Goal: Information Seeking & Learning: Learn about a topic

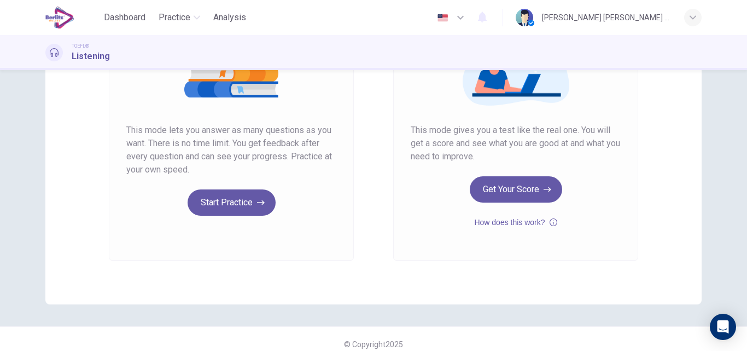
scroll to position [178, 0]
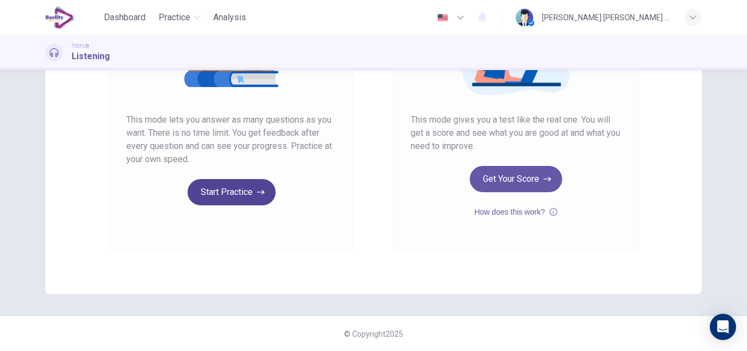
click at [235, 197] on button "Start Practice" at bounding box center [232, 192] width 88 height 26
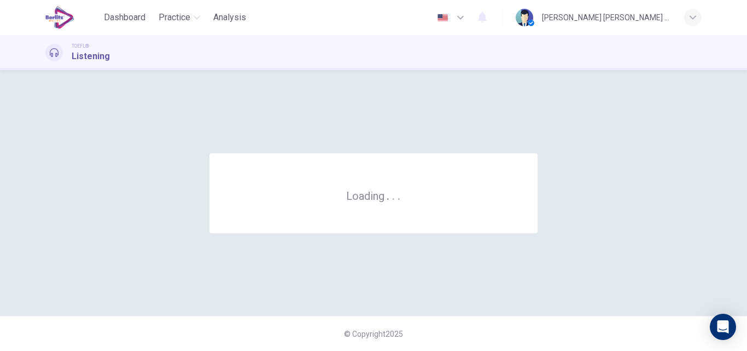
scroll to position [0, 0]
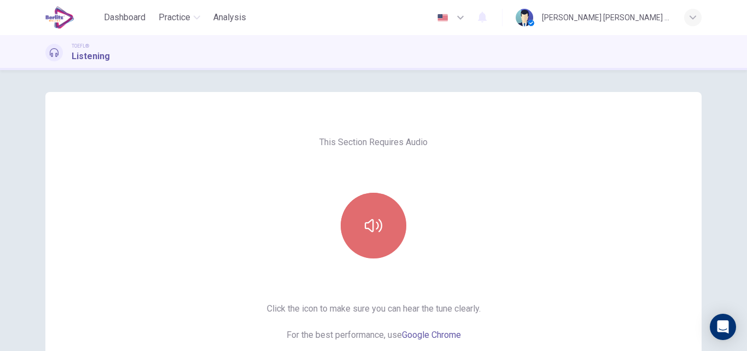
click at [375, 214] on button "button" at bounding box center [374, 226] width 66 height 66
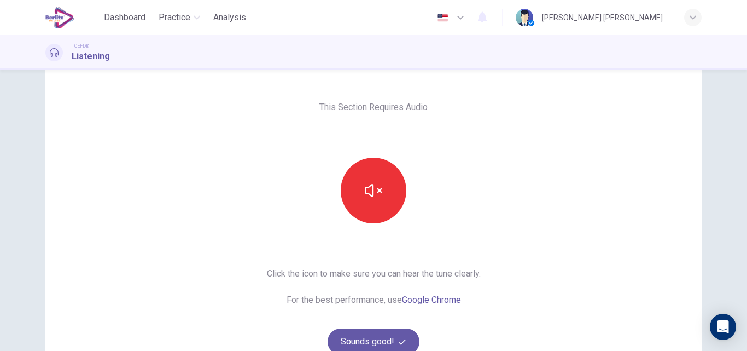
scroll to position [178, 0]
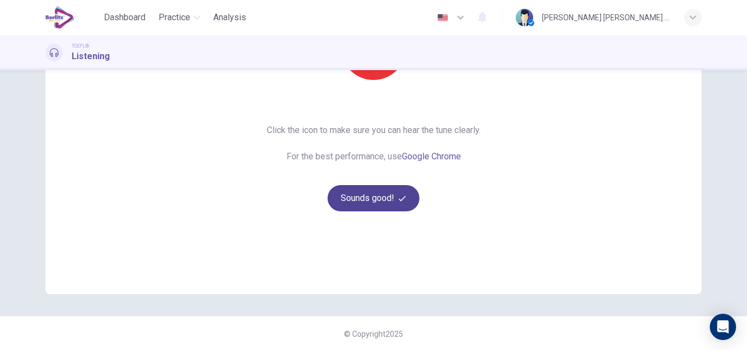
click at [353, 198] on button "Sounds good!" at bounding box center [374, 198] width 92 height 26
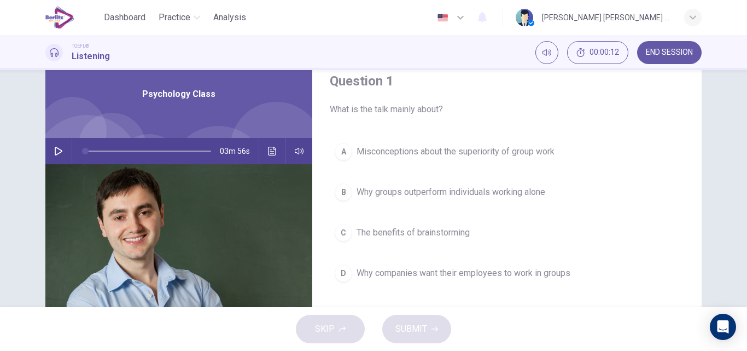
scroll to position [69, 0]
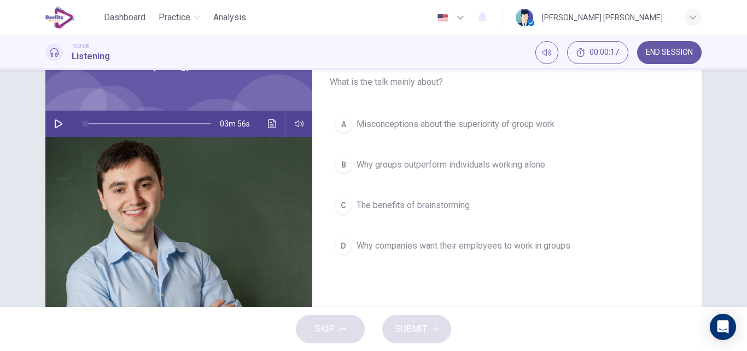
click at [55, 126] on icon "button" at bounding box center [59, 123] width 8 height 9
type input "*"
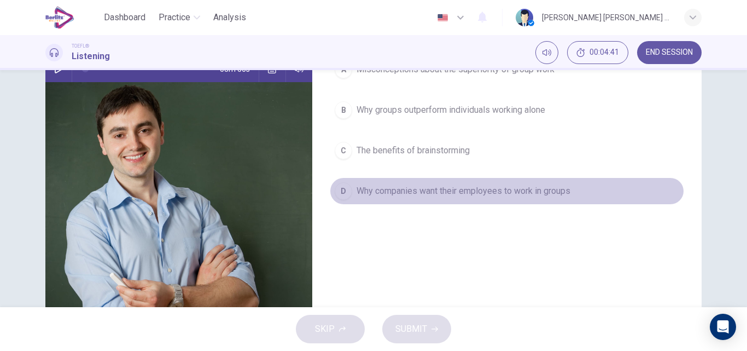
click at [389, 194] on span "Why companies want their employees to work in groups" at bounding box center [464, 190] width 214 height 13
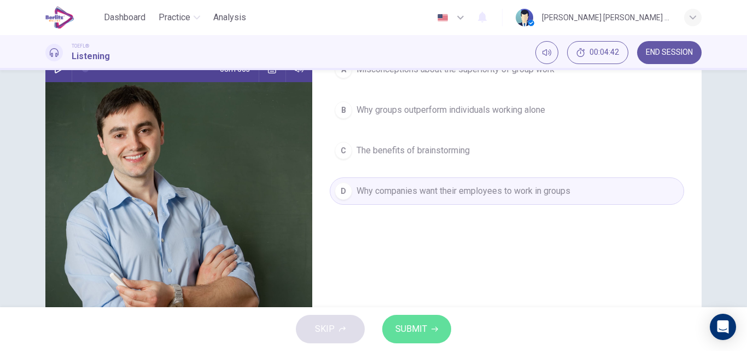
click at [415, 328] on span "SUBMIT" at bounding box center [412, 328] width 32 height 15
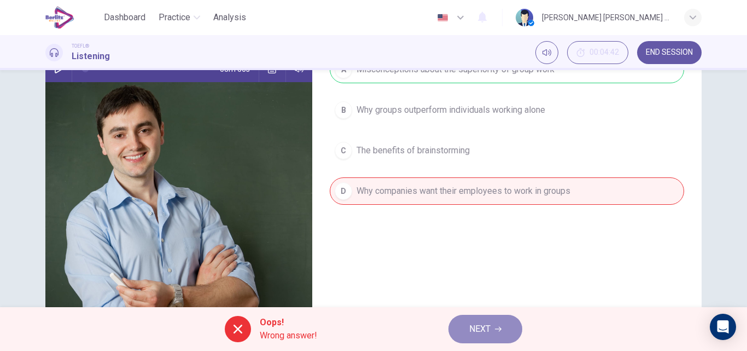
click at [479, 323] on span "NEXT" at bounding box center [479, 328] width 21 height 15
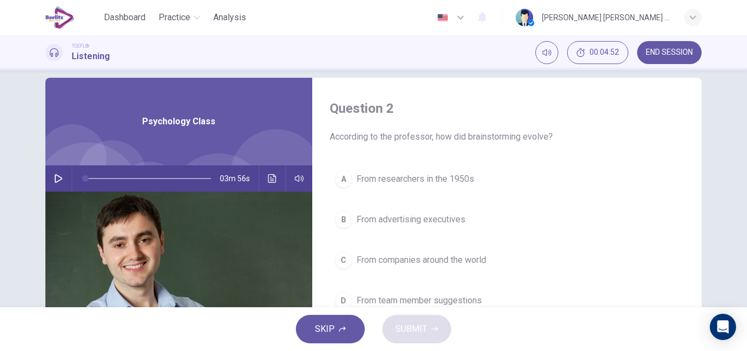
scroll to position [69, 0]
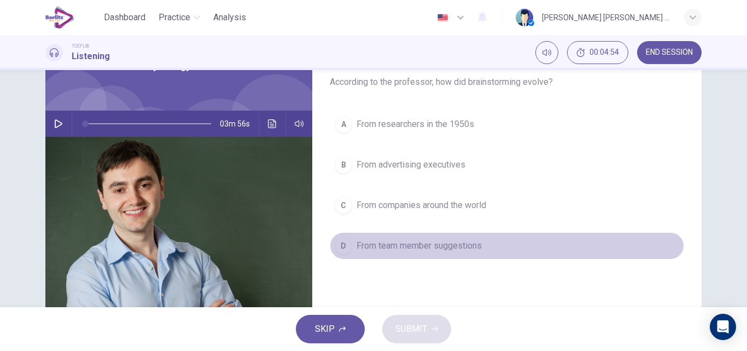
click at [429, 249] on span "From team member suggestions" at bounding box center [419, 245] width 125 height 13
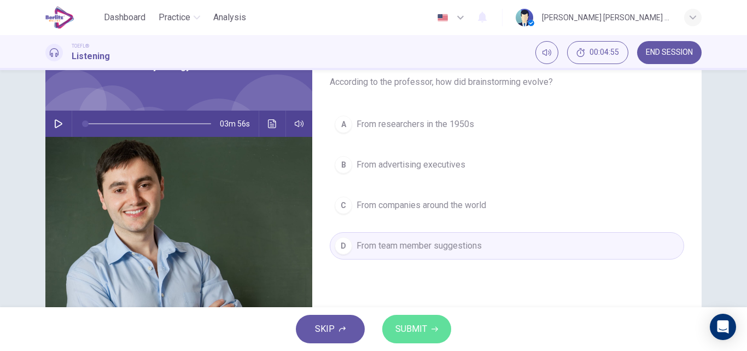
click at [421, 326] on span "SUBMIT" at bounding box center [412, 328] width 32 height 15
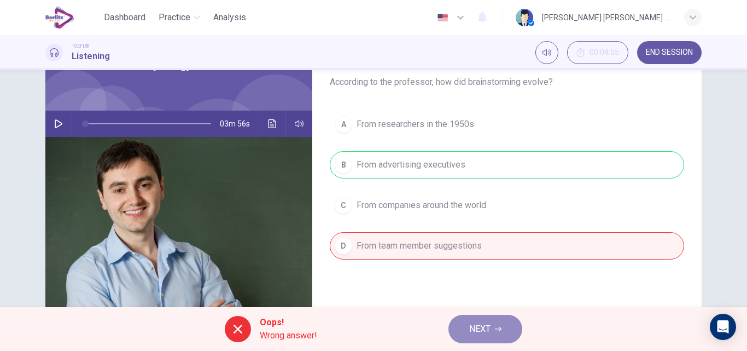
click at [491, 332] on span "NEXT" at bounding box center [479, 328] width 21 height 15
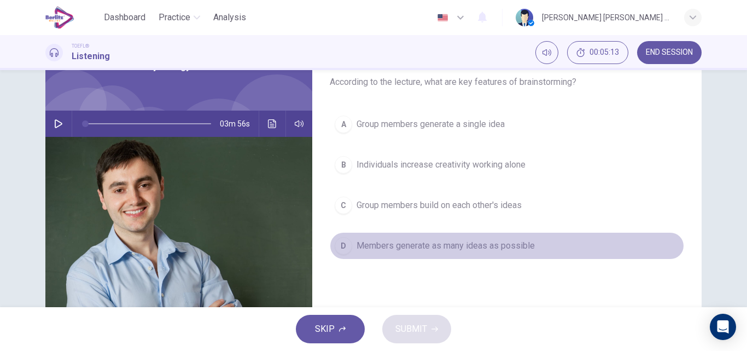
click at [362, 247] on span "Members generate as many ideas as possible" at bounding box center [446, 245] width 178 height 13
click at [391, 249] on span "Members generate as many ideas as possible" at bounding box center [446, 245] width 178 height 13
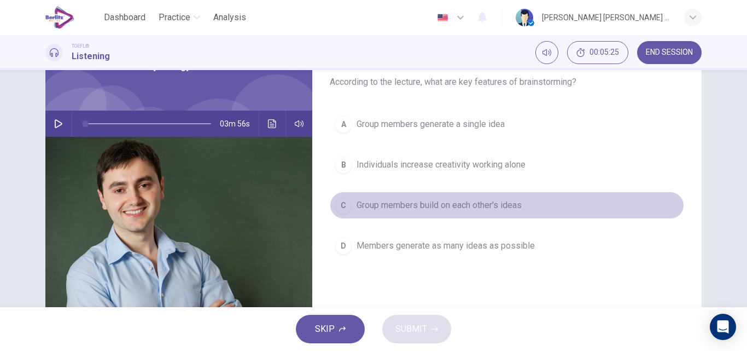
click at [405, 208] on span "Group members build on each other's ideas" at bounding box center [439, 205] width 165 height 13
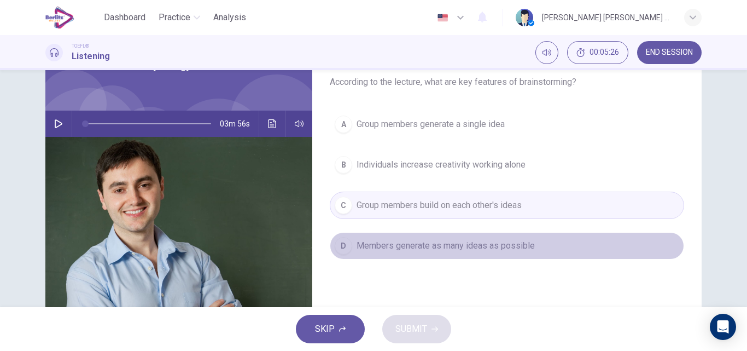
click at [411, 243] on span "Members generate as many ideas as possible" at bounding box center [446, 245] width 178 height 13
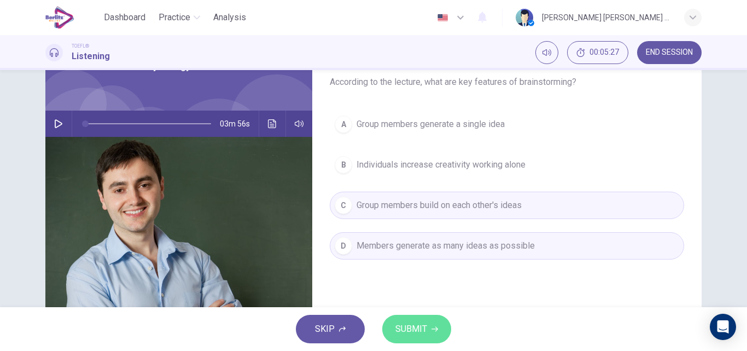
click at [417, 335] on span "SUBMIT" at bounding box center [412, 328] width 32 height 15
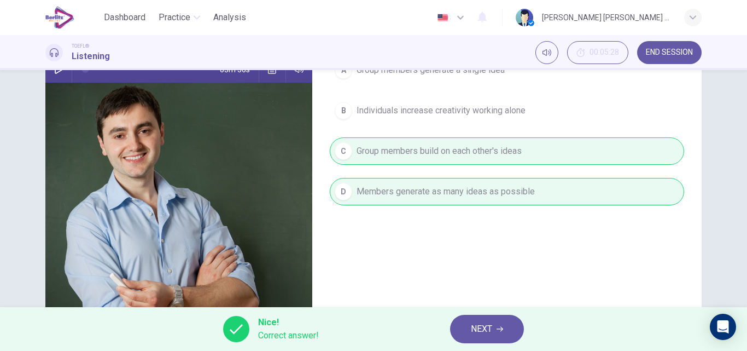
scroll to position [124, 0]
click at [482, 329] on span "NEXT" at bounding box center [481, 328] width 21 height 15
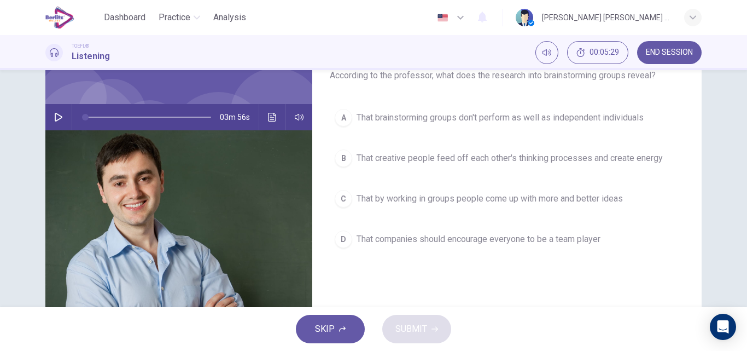
scroll to position [69, 0]
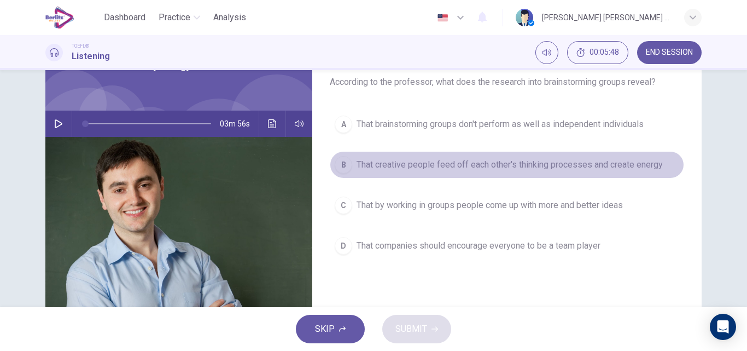
click at [544, 161] on span "That creative people feed off each other's thinking processes and create energy" at bounding box center [510, 164] width 306 height 13
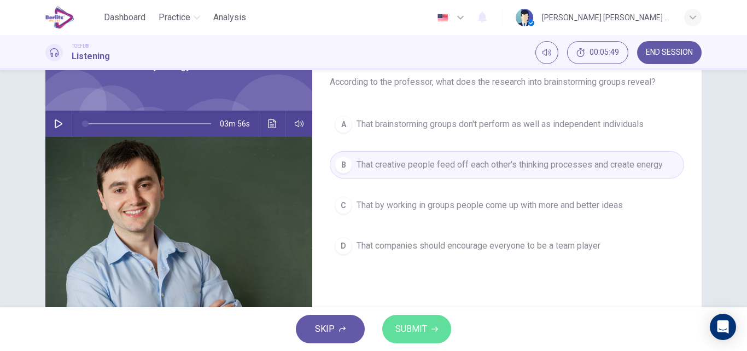
click at [437, 331] on icon "button" at bounding box center [435, 329] width 7 height 7
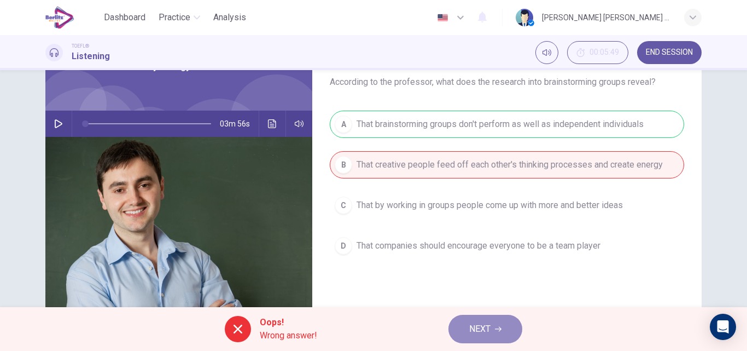
click at [491, 328] on span "NEXT" at bounding box center [479, 328] width 21 height 15
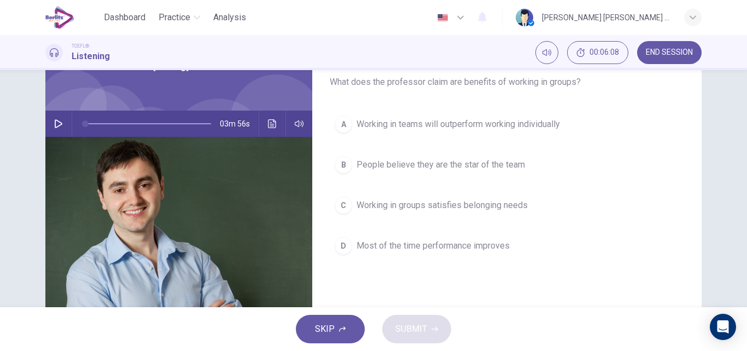
click at [415, 127] on span "Working in teams will outperform working individually" at bounding box center [459, 124] width 204 height 13
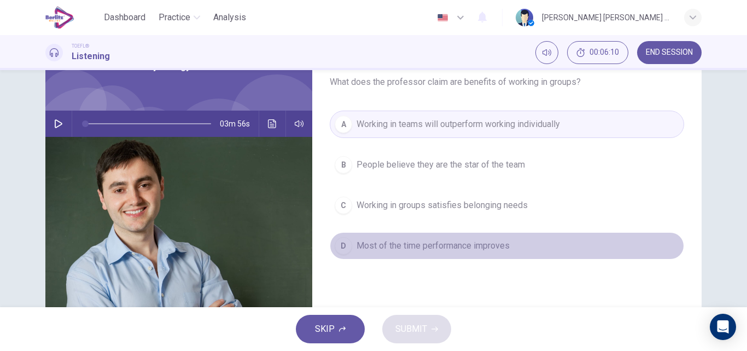
click at [372, 242] on span "Most of the time performance improves" at bounding box center [433, 245] width 153 height 13
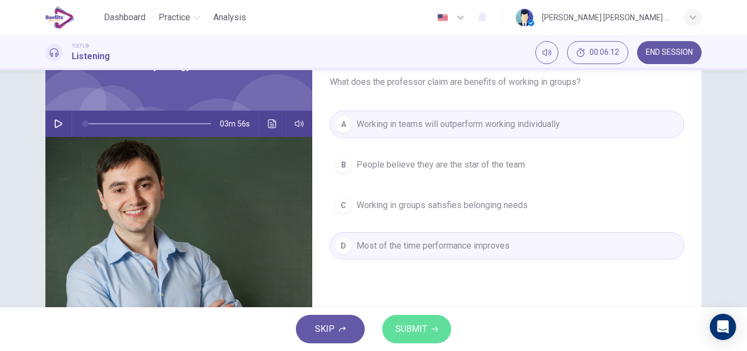
click at [415, 322] on span "SUBMIT" at bounding box center [412, 328] width 32 height 15
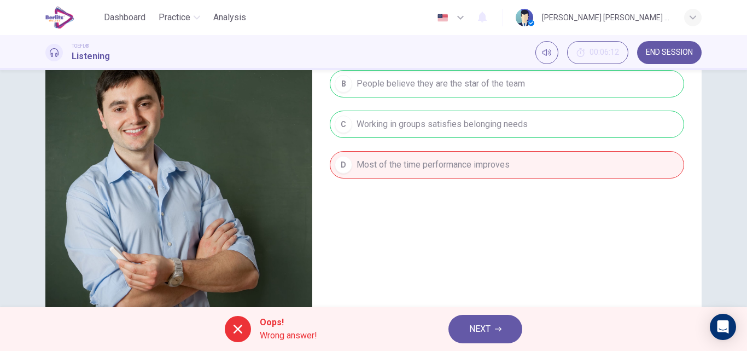
scroll to position [178, 0]
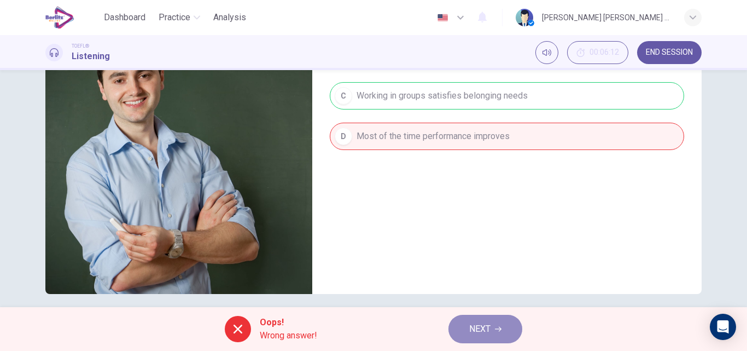
click at [476, 324] on span "NEXT" at bounding box center [479, 328] width 21 height 15
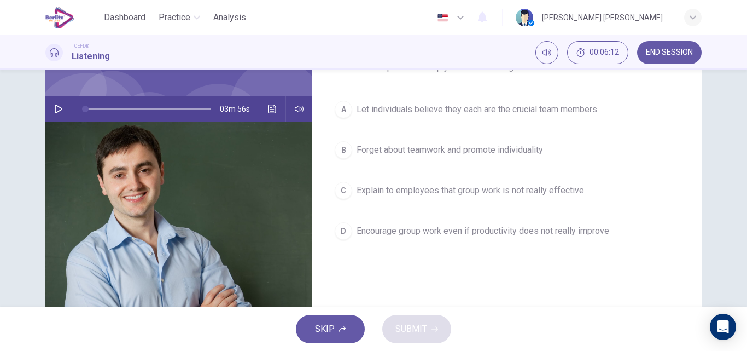
scroll to position [69, 0]
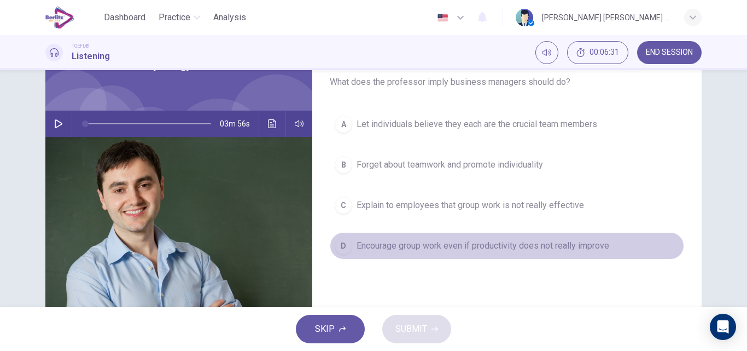
click at [449, 251] on span "Encourage group work even if productivity does not really improve" at bounding box center [483, 245] width 253 height 13
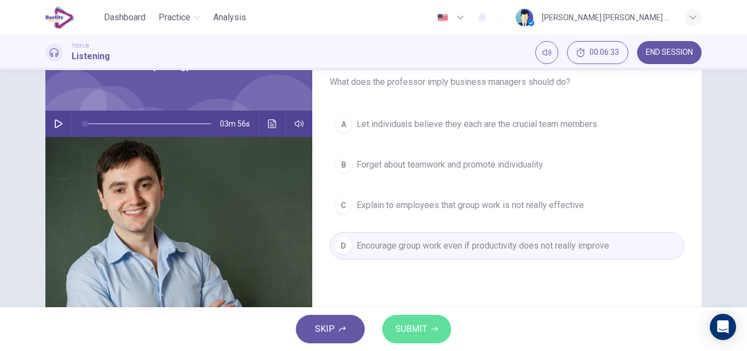
click at [426, 327] on span "SUBMIT" at bounding box center [412, 328] width 32 height 15
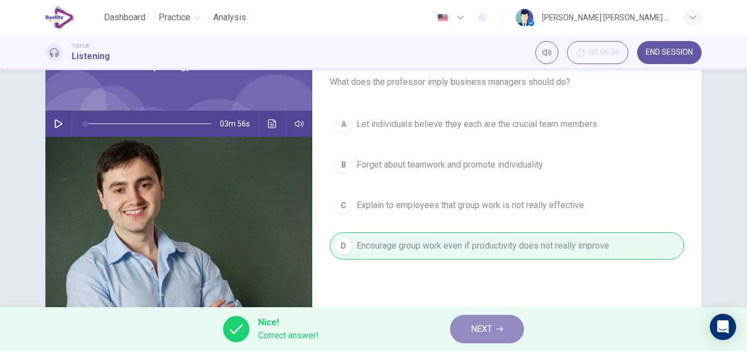
click at [477, 332] on span "NEXT" at bounding box center [481, 328] width 21 height 15
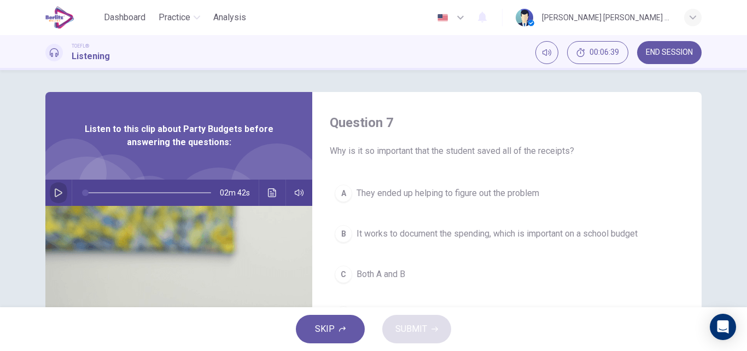
click at [55, 193] on icon "button" at bounding box center [58, 192] width 9 height 9
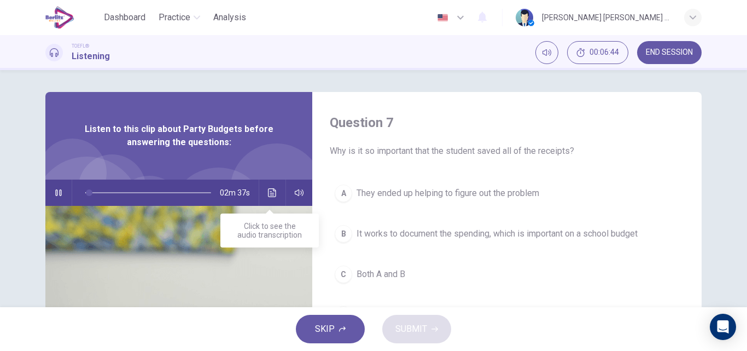
type input "*"
drag, startPoint x: 86, startPoint y: 191, endPoint x: 70, endPoint y: 194, distance: 16.0
click at [82, 194] on span at bounding box center [85, 192] width 7 height 7
click at [55, 193] on icon "button" at bounding box center [58, 192] width 6 height 7
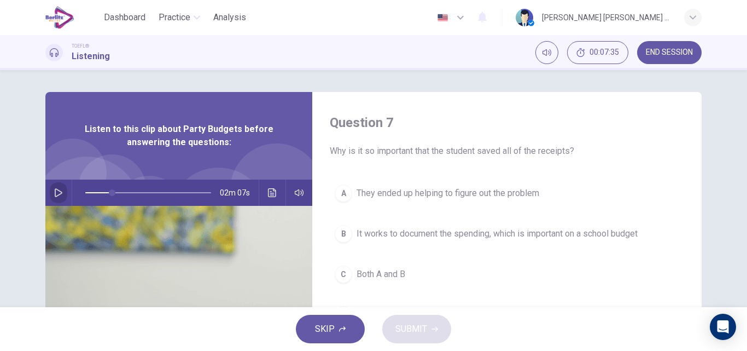
click at [53, 198] on button "button" at bounding box center [59, 192] width 18 height 26
type input "*"
click at [379, 269] on span "Both A and B" at bounding box center [381, 274] width 49 height 13
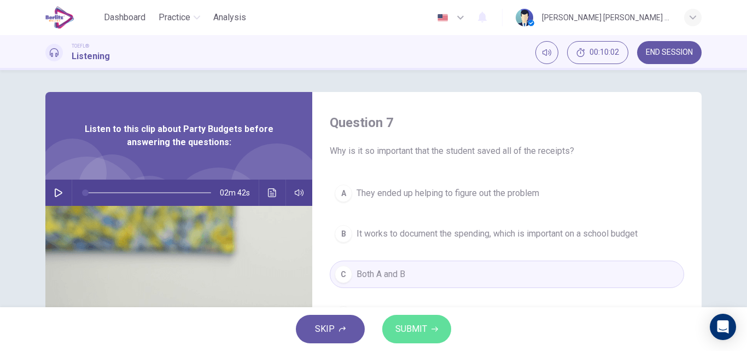
click at [398, 326] on span "SUBMIT" at bounding box center [412, 328] width 32 height 15
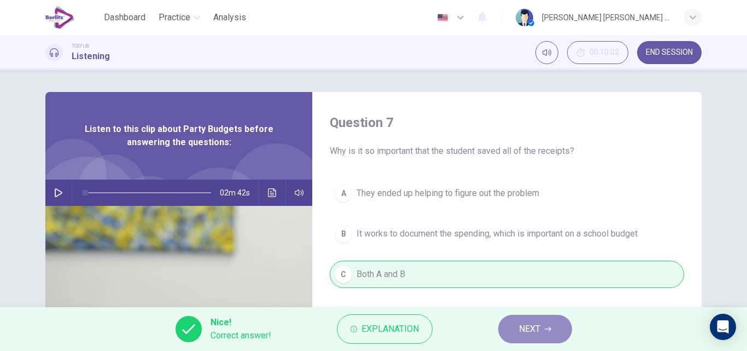
click at [547, 325] on button "NEXT" at bounding box center [535, 329] width 74 height 28
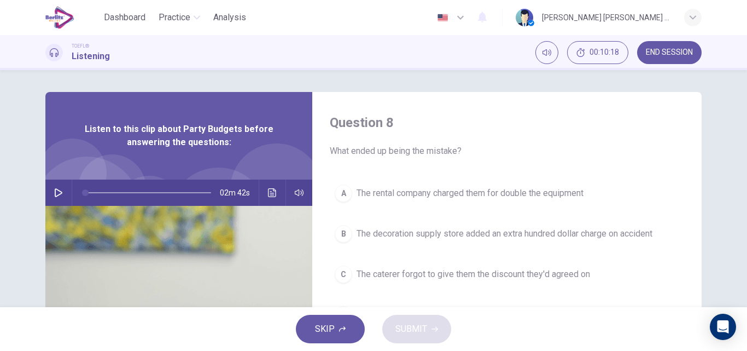
scroll to position [55, 0]
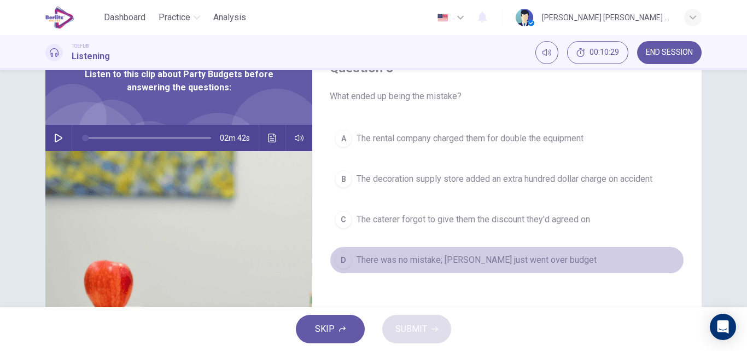
click at [397, 259] on span "There was no mistake; [PERSON_NAME] just went over budget" at bounding box center [477, 259] width 240 height 13
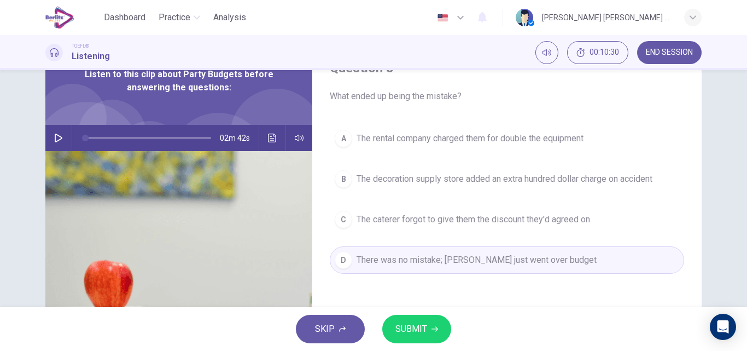
click at [423, 329] on span "SUBMIT" at bounding box center [412, 328] width 32 height 15
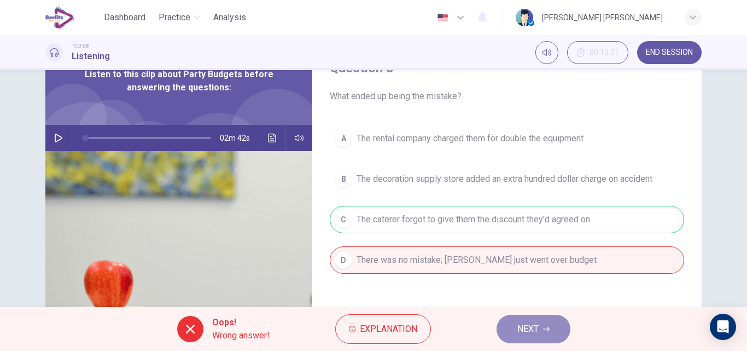
click at [548, 329] on icon "button" at bounding box center [546, 329] width 7 height 5
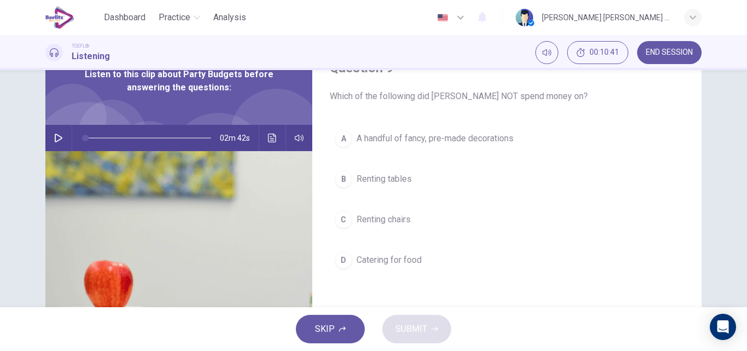
click at [343, 136] on div "A" at bounding box center [344, 139] width 18 height 18
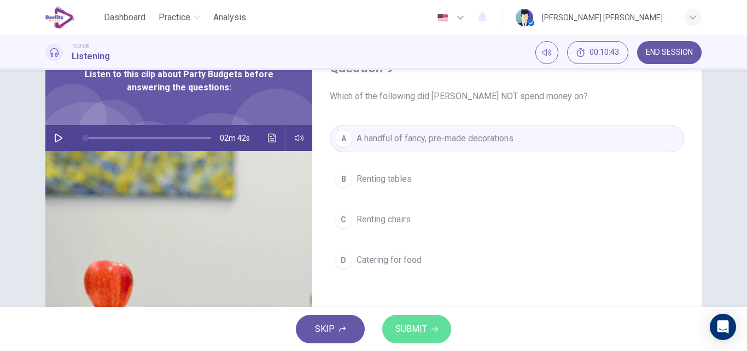
click at [434, 336] on button "SUBMIT" at bounding box center [416, 329] width 69 height 28
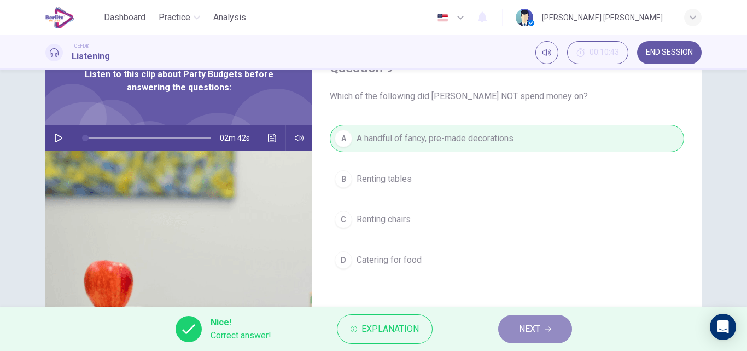
click at [563, 332] on button "NEXT" at bounding box center [535, 329] width 74 height 28
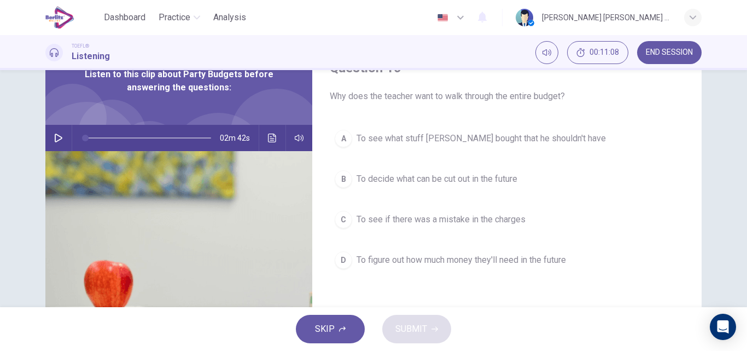
click at [451, 262] on span "To figure out how much money they'll need in the future" at bounding box center [462, 259] width 210 height 13
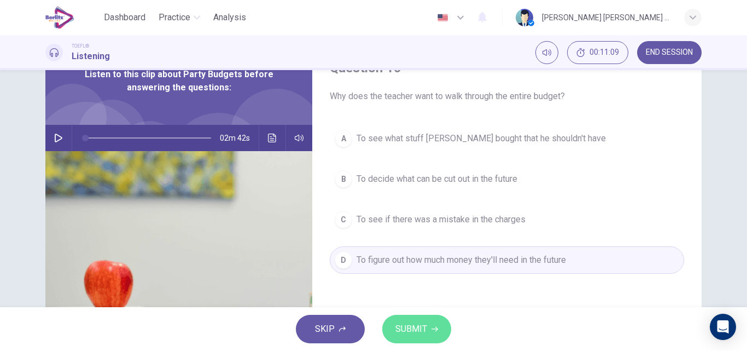
click at [420, 330] on span "SUBMIT" at bounding box center [412, 328] width 32 height 15
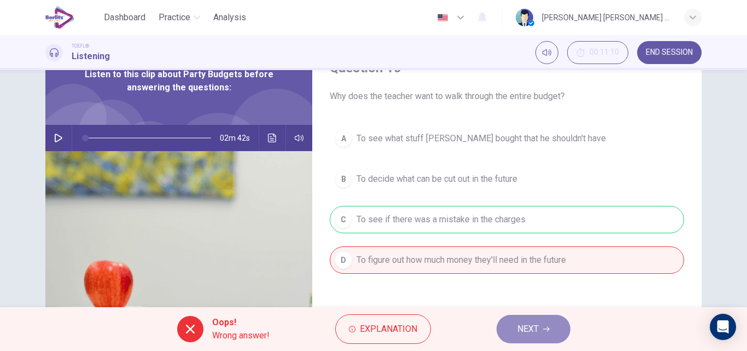
click at [539, 330] on span "NEXT" at bounding box center [528, 328] width 21 height 15
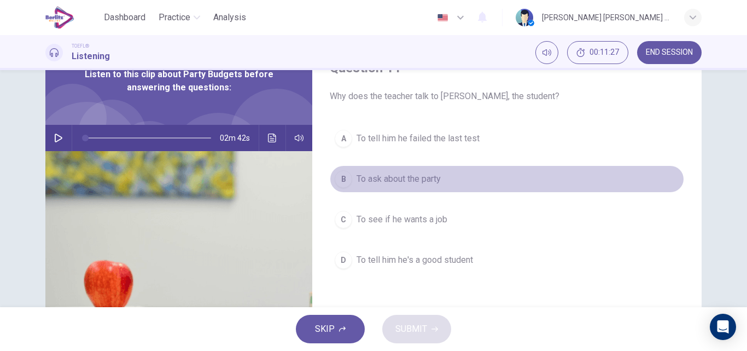
click at [385, 183] on span "To ask about the party" at bounding box center [399, 178] width 84 height 13
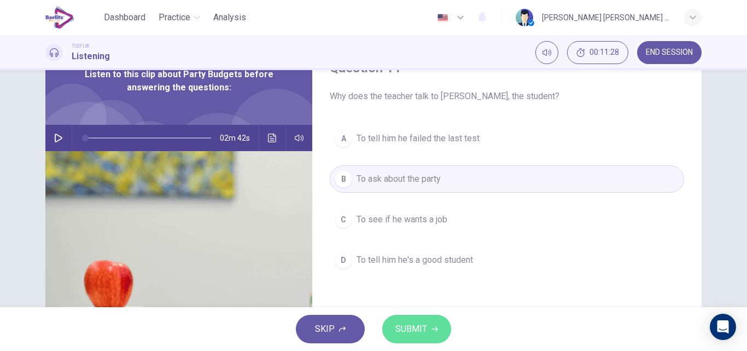
click at [420, 332] on span "SUBMIT" at bounding box center [412, 328] width 32 height 15
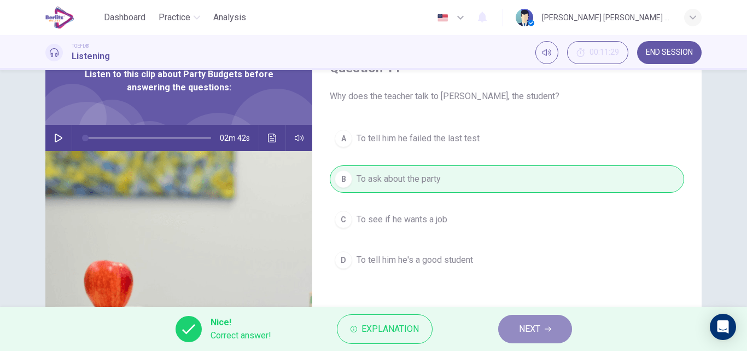
click at [531, 334] on span "NEXT" at bounding box center [529, 328] width 21 height 15
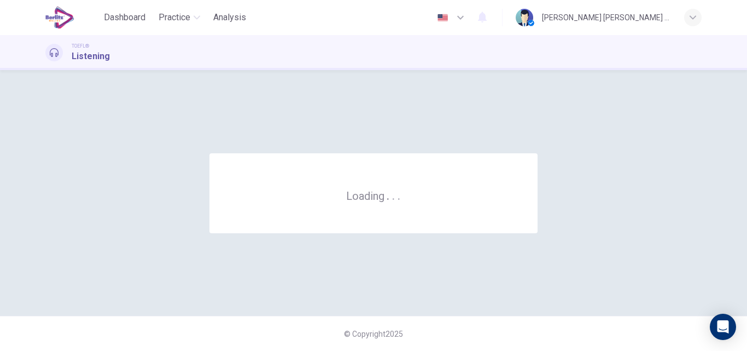
scroll to position [0, 0]
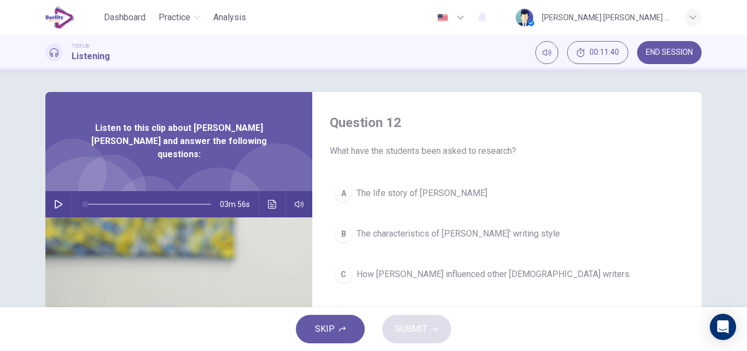
click at [55, 200] on icon "button" at bounding box center [58, 204] width 9 height 9
click at [54, 200] on icon "button" at bounding box center [58, 204] width 9 height 9
type input "*"
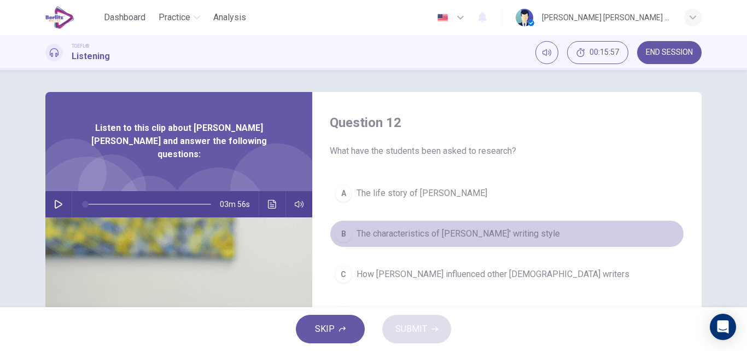
click at [382, 233] on span "The characteristics of [PERSON_NAME]' writing style" at bounding box center [459, 233] width 204 height 13
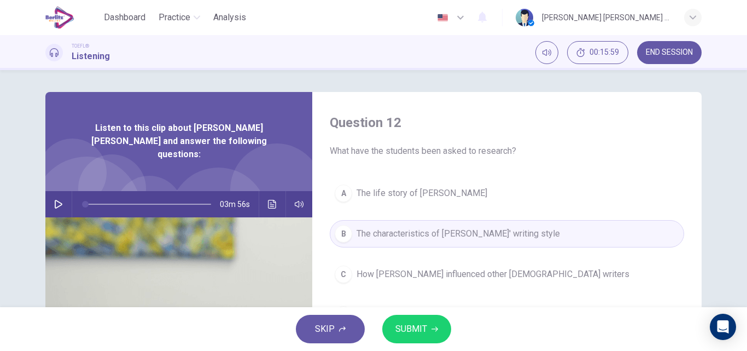
click at [421, 327] on span "SUBMIT" at bounding box center [412, 328] width 32 height 15
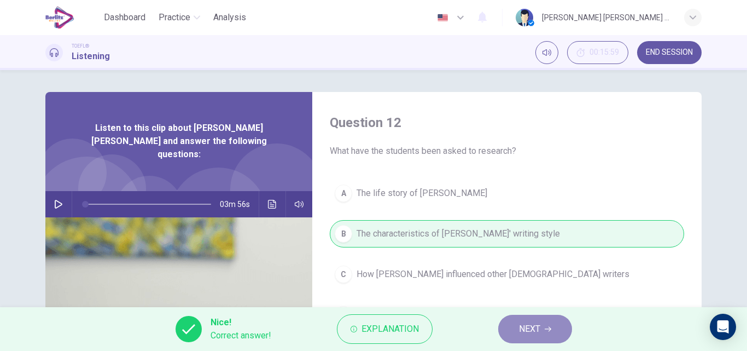
click at [529, 335] on span "NEXT" at bounding box center [529, 328] width 21 height 15
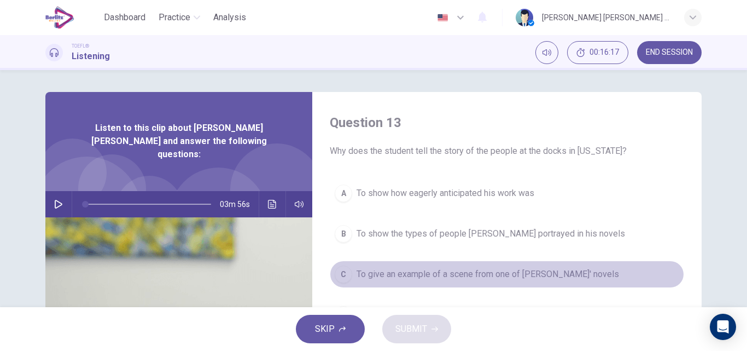
click at [349, 278] on button "C To give an example of a scene from one of [PERSON_NAME]' novels" at bounding box center [507, 273] width 355 height 27
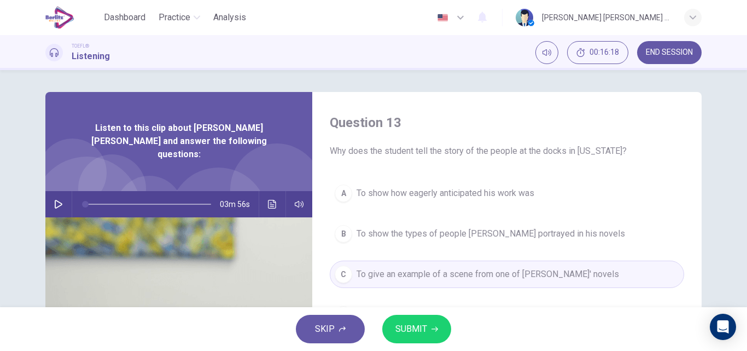
click at [436, 329] on icon "button" at bounding box center [435, 329] width 7 height 5
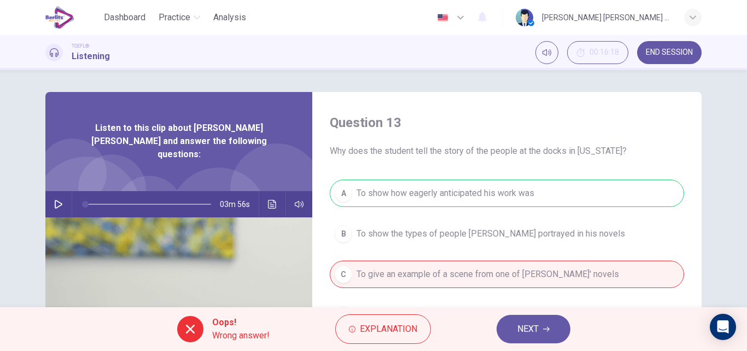
click at [513, 334] on button "NEXT" at bounding box center [534, 329] width 74 height 28
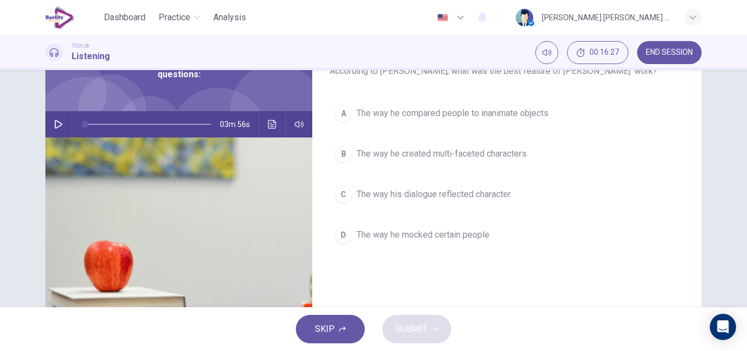
scroll to position [55, 0]
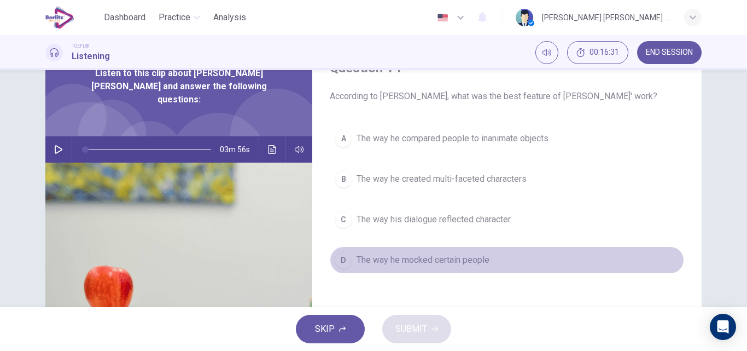
click at [370, 264] on span "The way he mocked certain people" at bounding box center [423, 259] width 133 height 13
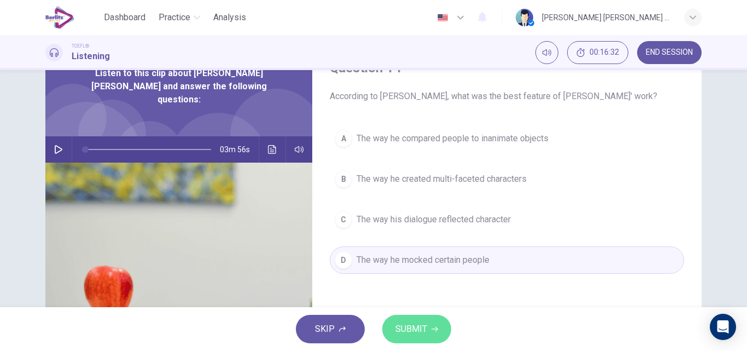
click at [415, 329] on span "SUBMIT" at bounding box center [412, 328] width 32 height 15
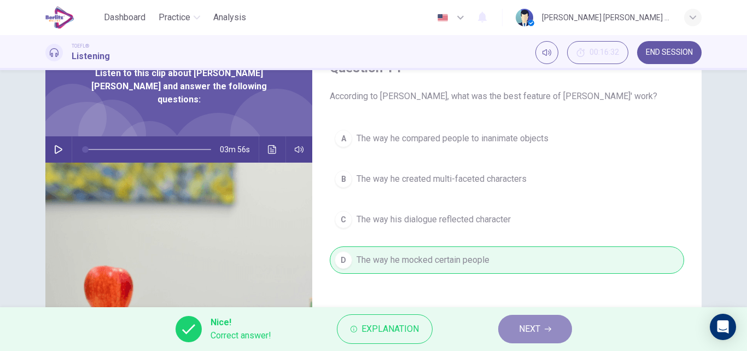
click at [537, 337] on button "NEXT" at bounding box center [535, 329] width 74 height 28
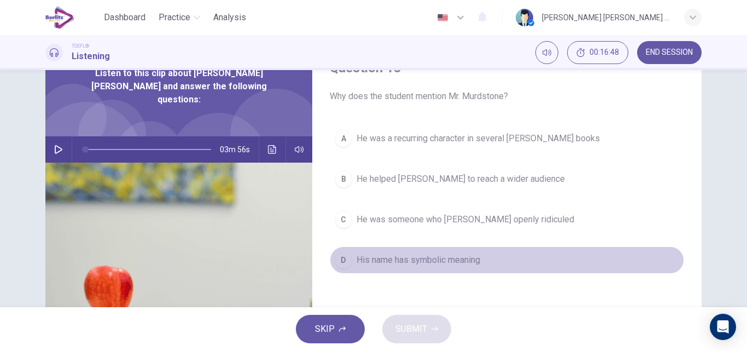
click at [414, 260] on span "His name has symbolic meaning" at bounding box center [419, 259] width 124 height 13
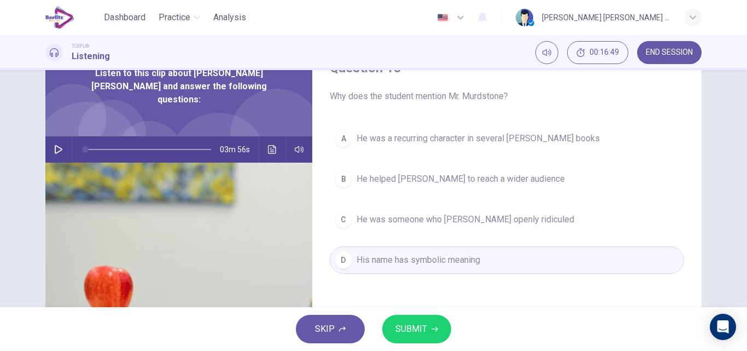
click at [424, 324] on span "SUBMIT" at bounding box center [412, 328] width 32 height 15
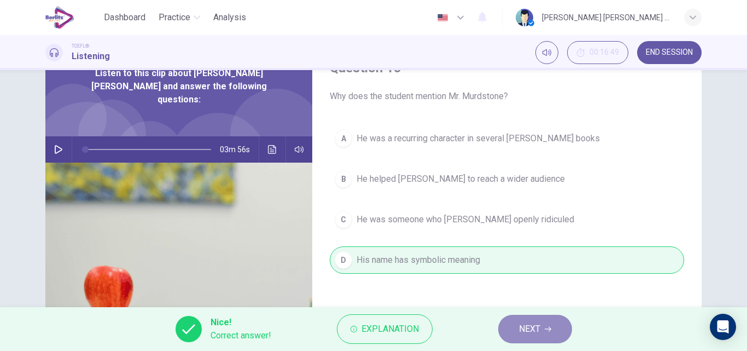
click at [521, 336] on span "NEXT" at bounding box center [529, 328] width 21 height 15
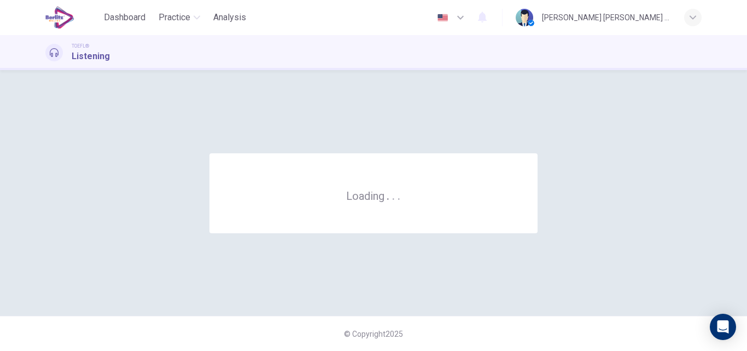
scroll to position [0, 0]
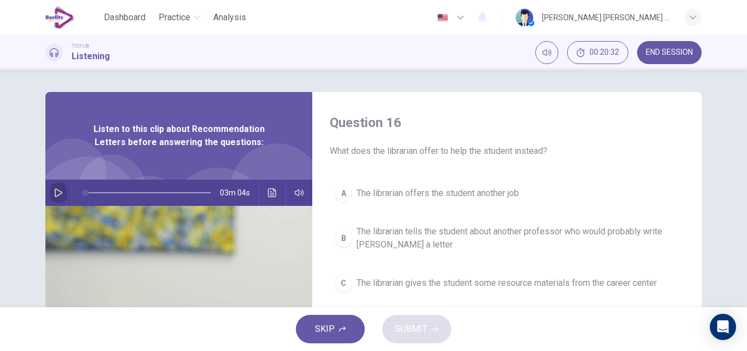
click at [54, 191] on icon "button" at bounding box center [58, 192] width 9 height 9
type input "*"
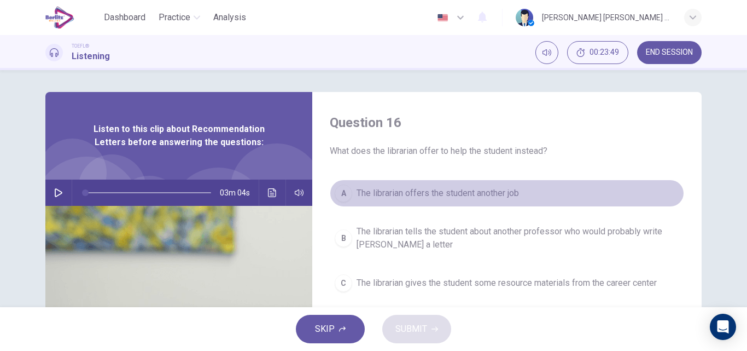
drag, startPoint x: 460, startPoint y: 192, endPoint x: 464, endPoint y: 204, distance: 13.0
click at [460, 193] on span "The librarian offers the student another job" at bounding box center [438, 193] width 162 height 13
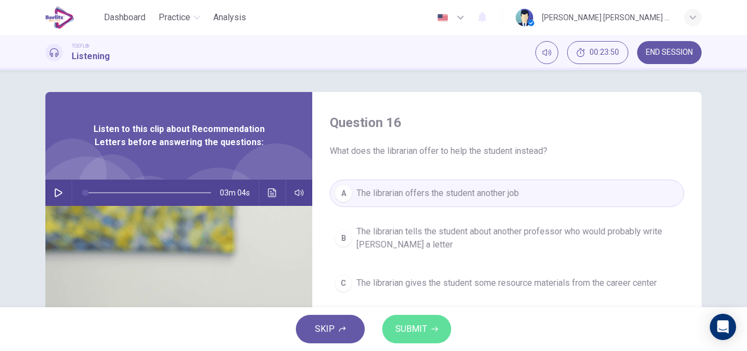
click at [422, 324] on span "SUBMIT" at bounding box center [412, 328] width 32 height 15
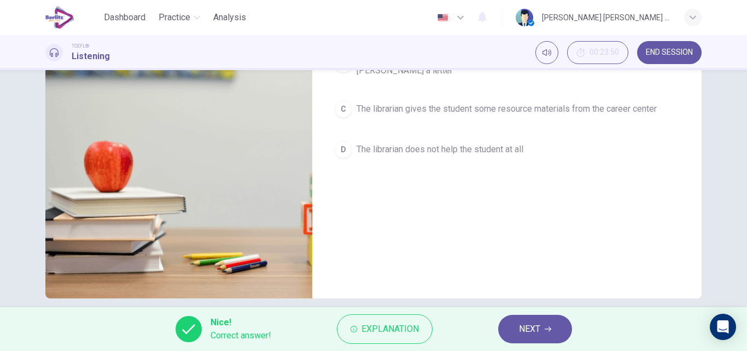
scroll to position [187, 0]
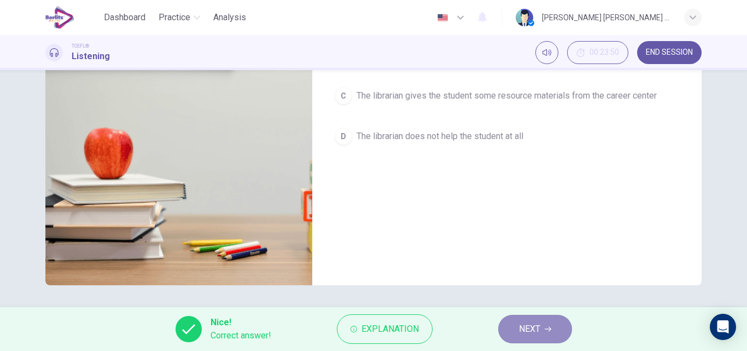
click at [534, 332] on span "NEXT" at bounding box center [529, 328] width 21 height 15
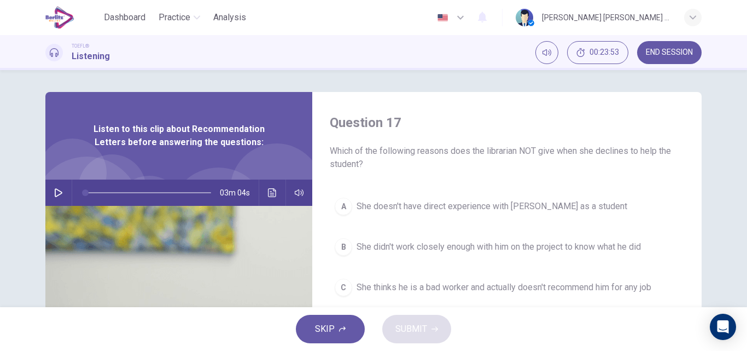
scroll to position [55, 0]
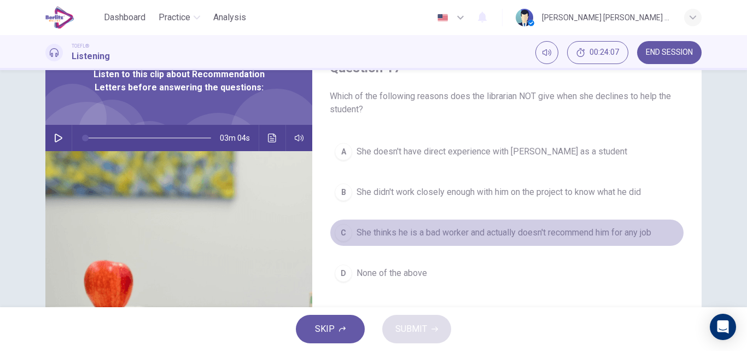
click at [452, 233] on span "She thinks he is a bad worker and actually doesn't recommend him for any job" at bounding box center [504, 232] width 295 height 13
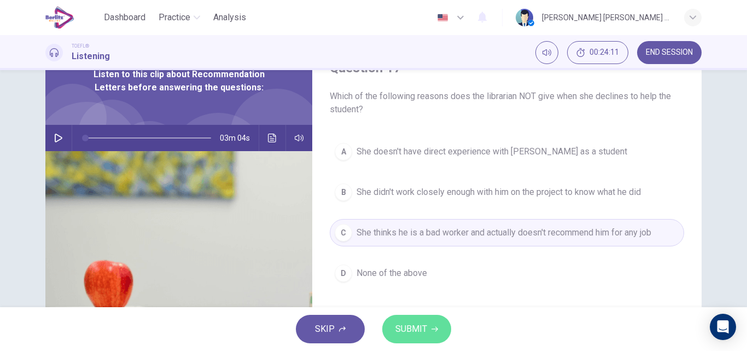
click at [436, 326] on icon "button" at bounding box center [435, 329] width 7 height 7
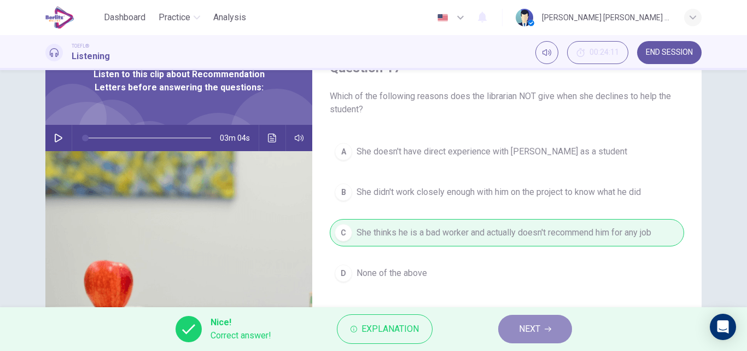
click at [541, 330] on button "NEXT" at bounding box center [535, 329] width 74 height 28
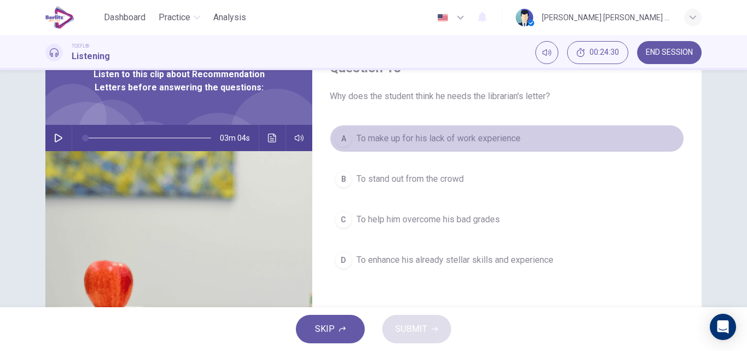
click at [421, 138] on span "To make up for his lack of work experience" at bounding box center [439, 138] width 164 height 13
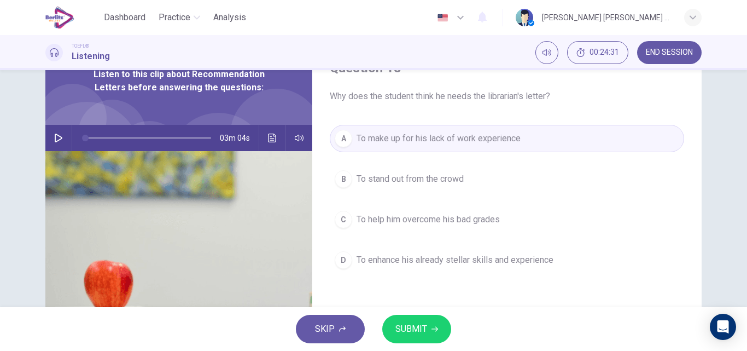
click at [431, 323] on button "SUBMIT" at bounding box center [416, 329] width 69 height 28
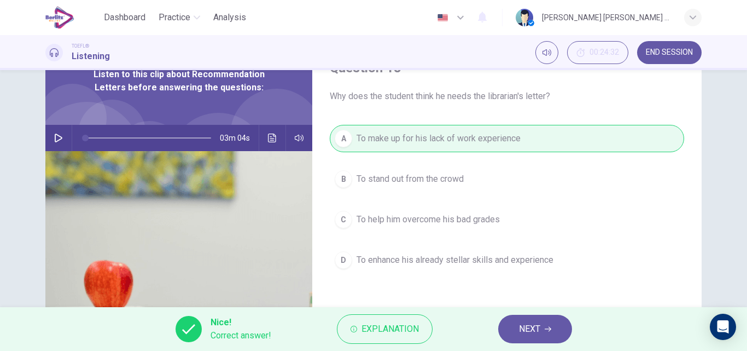
click at [536, 331] on span "NEXT" at bounding box center [529, 328] width 21 height 15
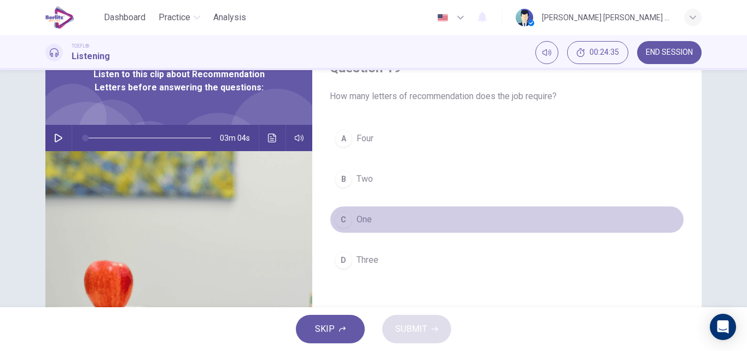
click at [343, 221] on div "C" at bounding box center [344, 220] width 18 height 18
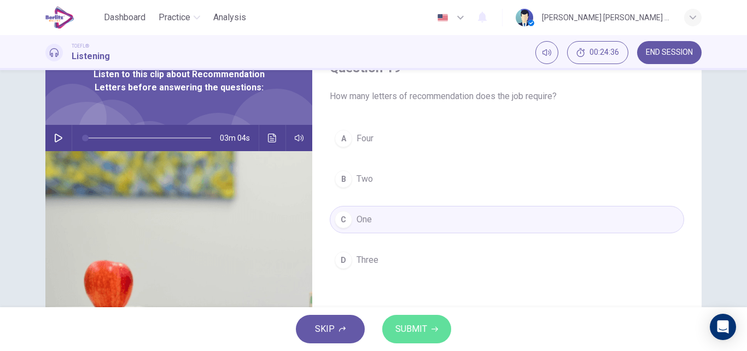
click at [409, 322] on span "SUBMIT" at bounding box center [412, 328] width 32 height 15
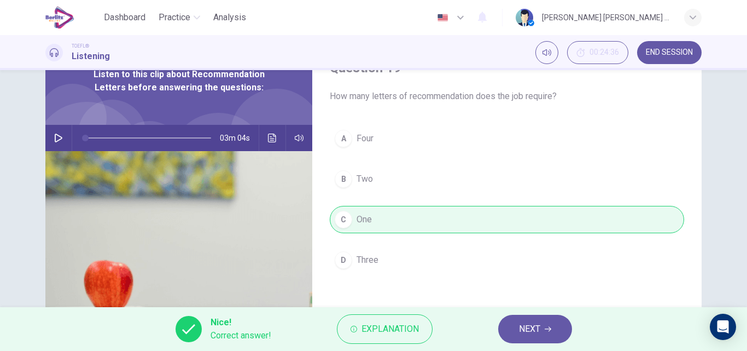
click at [539, 323] on span "NEXT" at bounding box center [529, 328] width 21 height 15
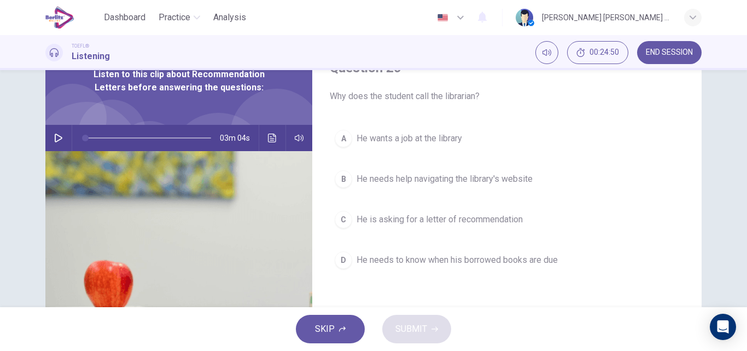
drag, startPoint x: 358, startPoint y: 220, endPoint x: 422, endPoint y: 293, distance: 97.0
click at [359, 220] on span "He is asking for a letter of recommendation" at bounding box center [440, 219] width 166 height 13
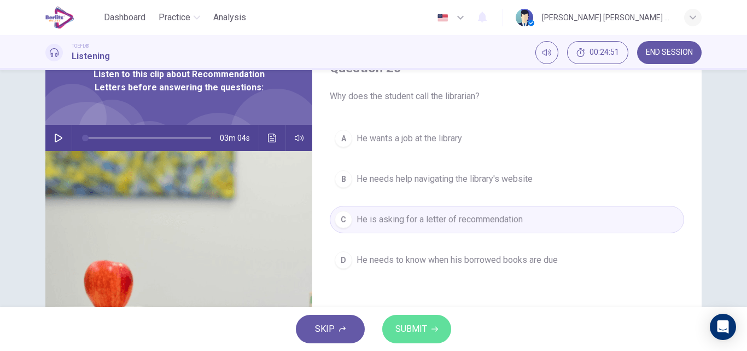
click at [416, 320] on button "SUBMIT" at bounding box center [416, 329] width 69 height 28
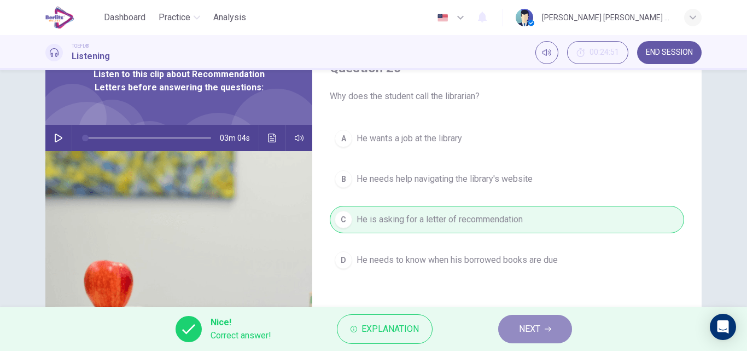
click at [536, 323] on span "NEXT" at bounding box center [529, 328] width 21 height 15
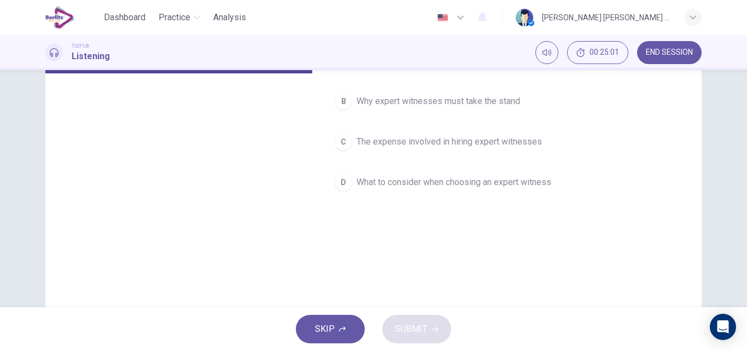
scroll to position [78, 0]
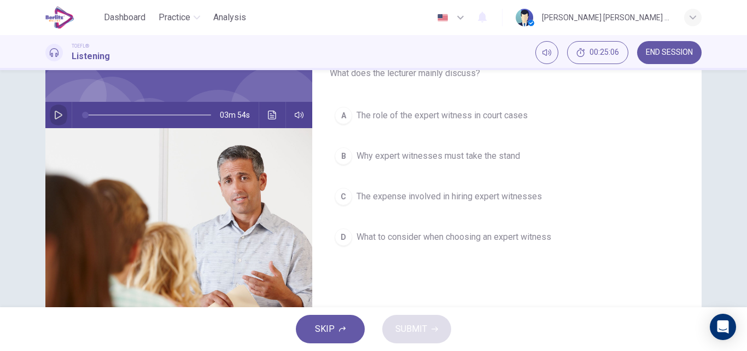
click at [54, 114] on icon "button" at bounding box center [58, 115] width 9 height 9
type input "*"
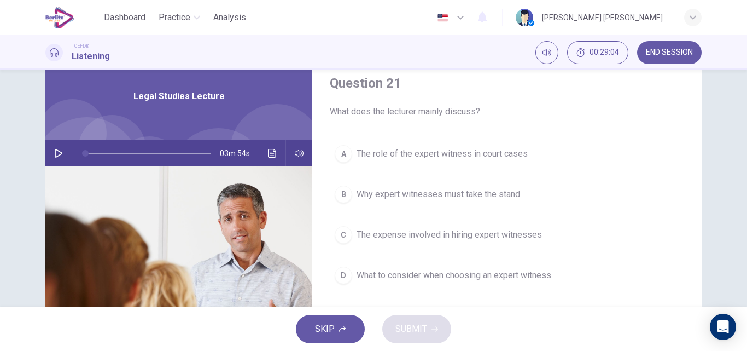
scroll to position [55, 0]
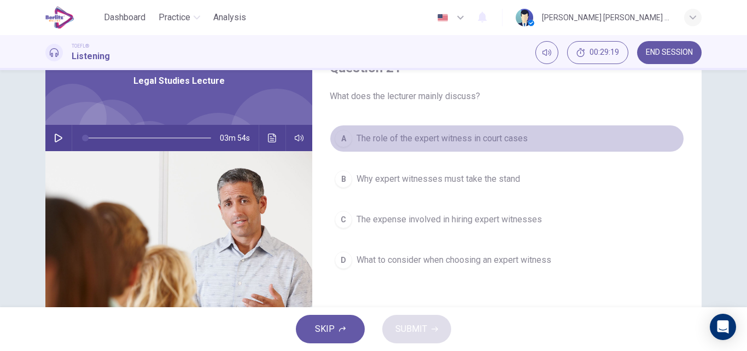
click at [344, 143] on div "A" at bounding box center [344, 139] width 18 height 18
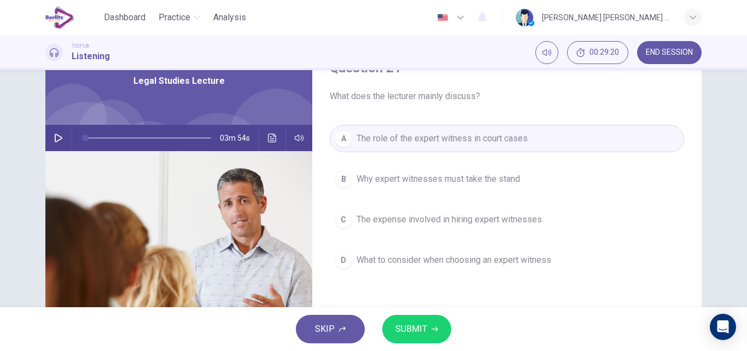
click at [427, 334] on button "SUBMIT" at bounding box center [416, 329] width 69 height 28
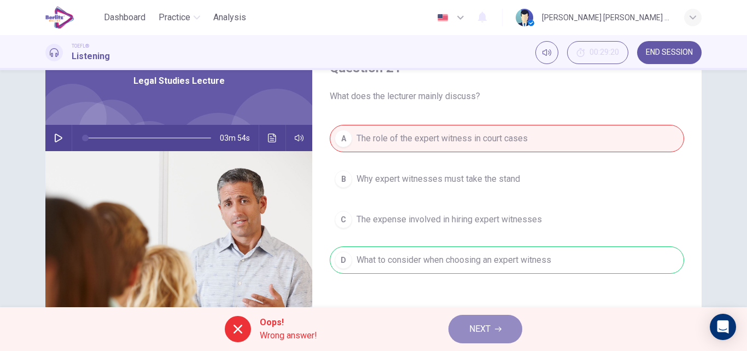
click at [491, 327] on span "NEXT" at bounding box center [479, 328] width 21 height 15
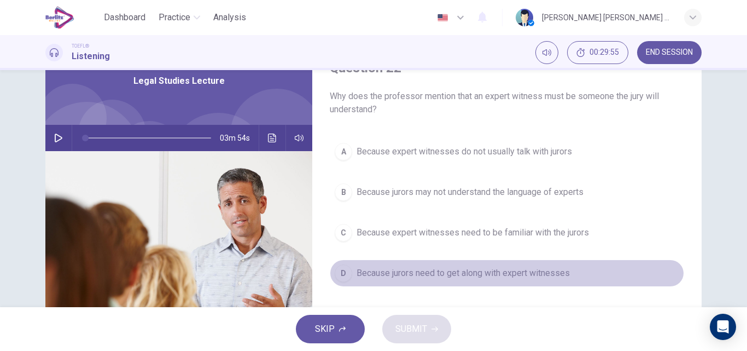
click at [471, 279] on span "Because jurors need to get along with expert witnesses" at bounding box center [463, 272] width 213 height 13
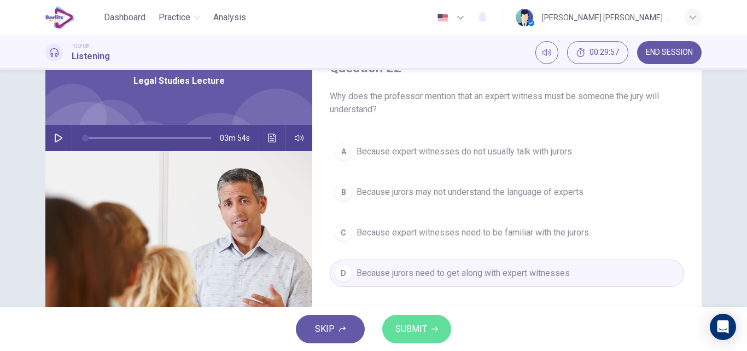
click at [420, 332] on span "SUBMIT" at bounding box center [412, 328] width 32 height 15
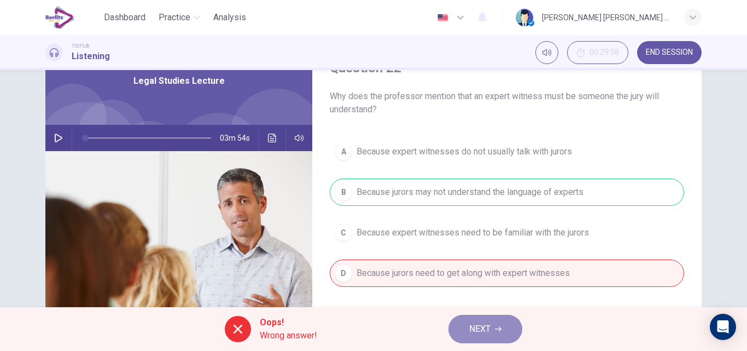
click at [483, 332] on span "NEXT" at bounding box center [479, 328] width 21 height 15
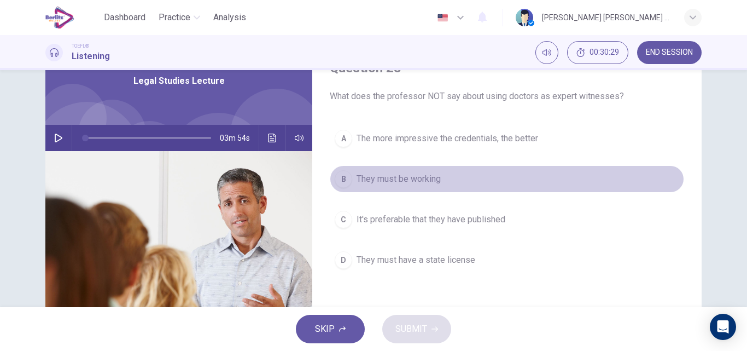
click at [391, 182] on span "They must be working" at bounding box center [399, 178] width 84 height 13
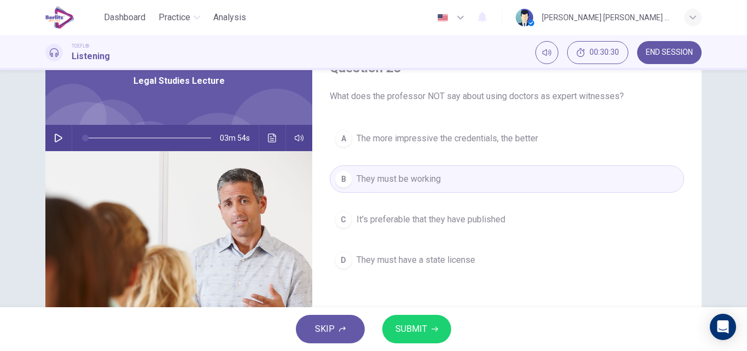
click at [425, 325] on span "SUBMIT" at bounding box center [412, 328] width 32 height 15
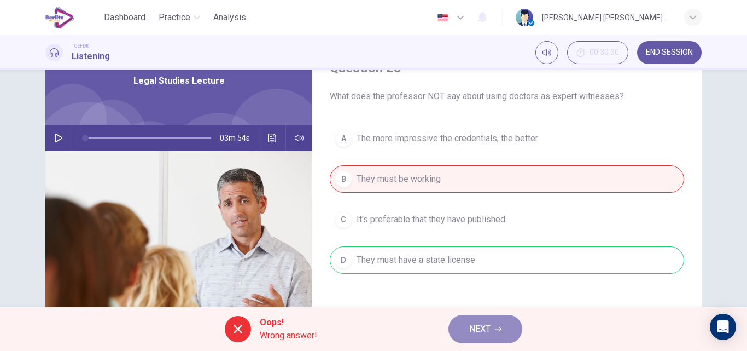
click at [495, 329] on button "NEXT" at bounding box center [486, 329] width 74 height 28
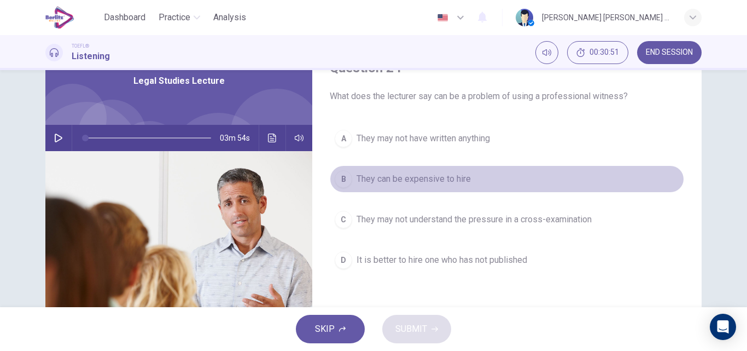
click at [427, 180] on span "They can be expensive to hire" at bounding box center [414, 178] width 114 height 13
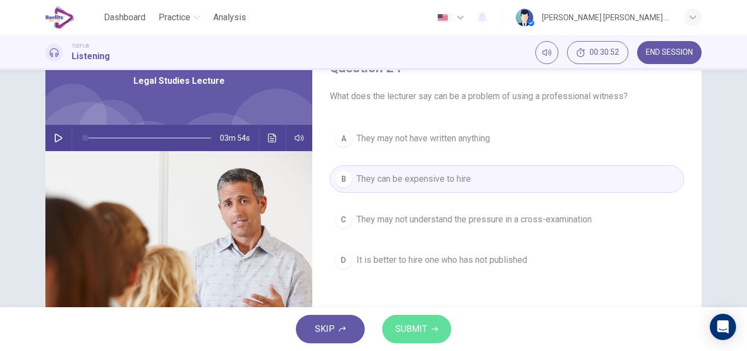
click at [421, 329] on span "SUBMIT" at bounding box center [412, 328] width 32 height 15
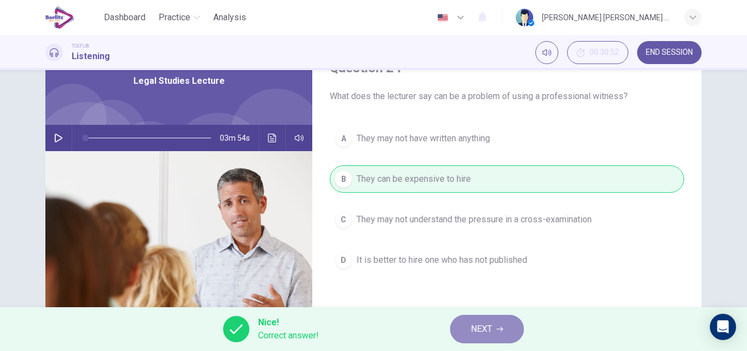
click at [489, 334] on span "NEXT" at bounding box center [481, 328] width 21 height 15
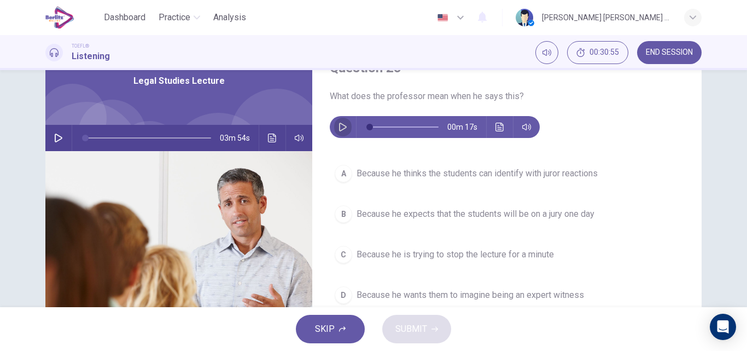
click at [339, 127] on icon "button" at bounding box center [343, 127] width 9 height 9
type input "**"
click at [336, 129] on button "button" at bounding box center [343, 127] width 18 height 22
click at [339, 129] on icon "button" at bounding box center [343, 127] width 9 height 9
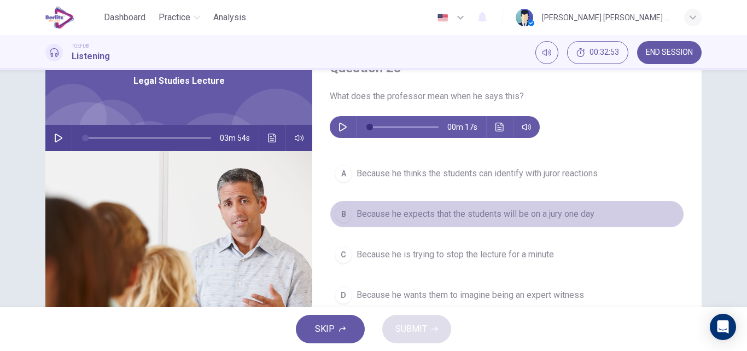
click at [437, 216] on span "Because he expects that the students will be on a jury one day" at bounding box center [476, 213] width 238 height 13
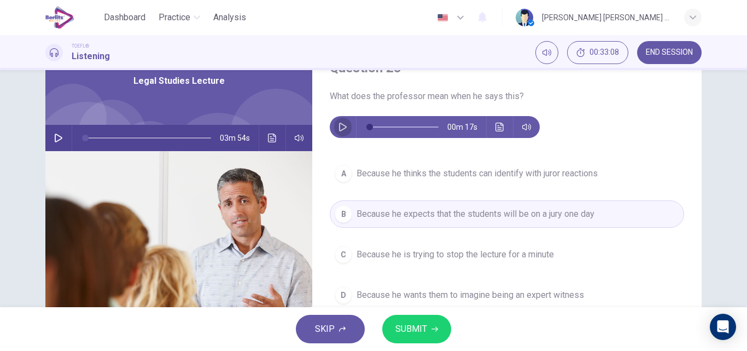
click at [340, 128] on icon "button" at bounding box center [343, 127] width 9 height 9
type input "*"
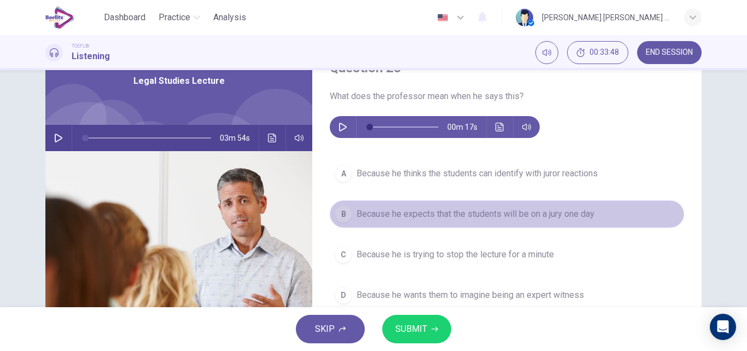
click at [608, 217] on button "B Because he expects that the students will be on a jury one day" at bounding box center [507, 213] width 355 height 27
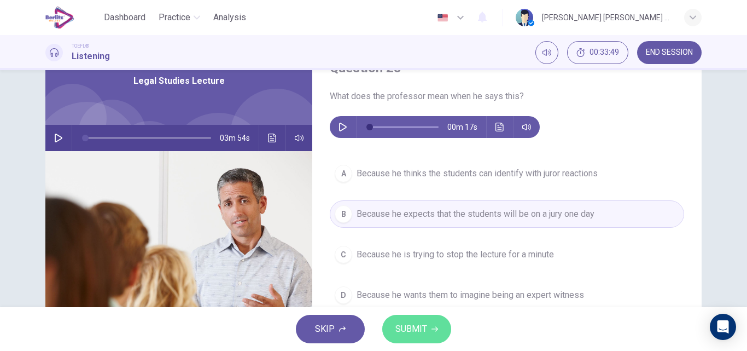
click at [419, 322] on span "SUBMIT" at bounding box center [412, 328] width 32 height 15
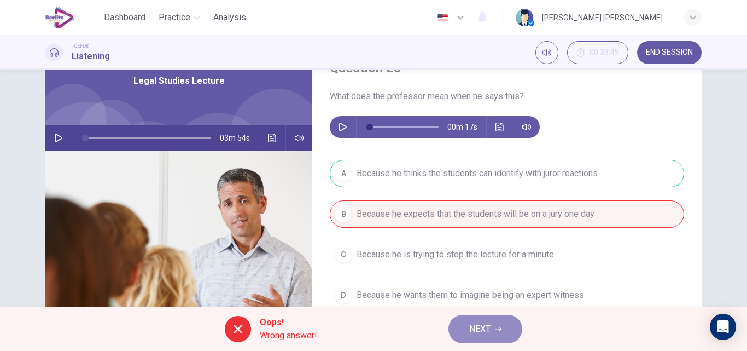
click at [474, 324] on span "NEXT" at bounding box center [479, 328] width 21 height 15
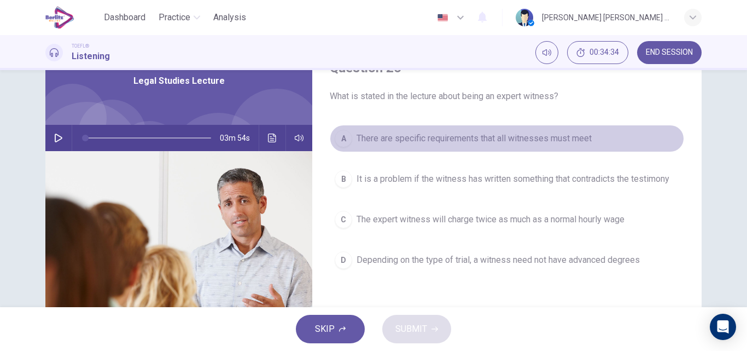
click at [522, 146] on button "A There are specific requirements that all witnesses must meet" at bounding box center [507, 138] width 355 height 27
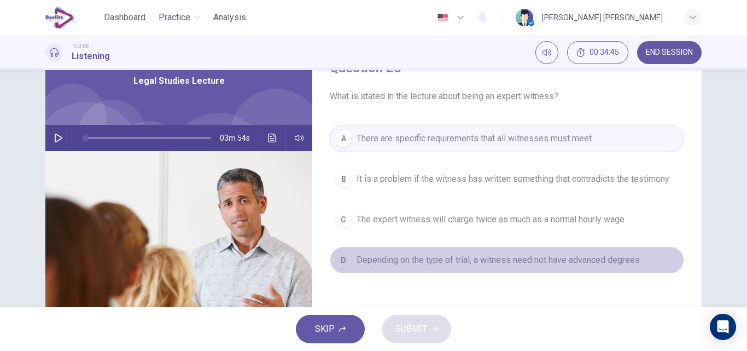
click at [413, 259] on span "Depending on the type of trial, a witness need not have advanced degrees" at bounding box center [498, 259] width 283 height 13
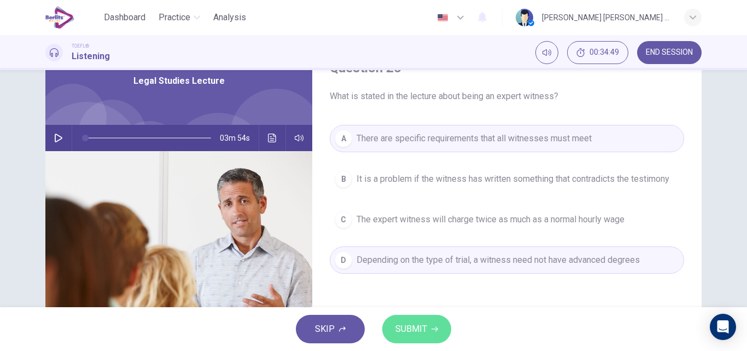
click at [423, 334] on span "SUBMIT" at bounding box center [412, 328] width 32 height 15
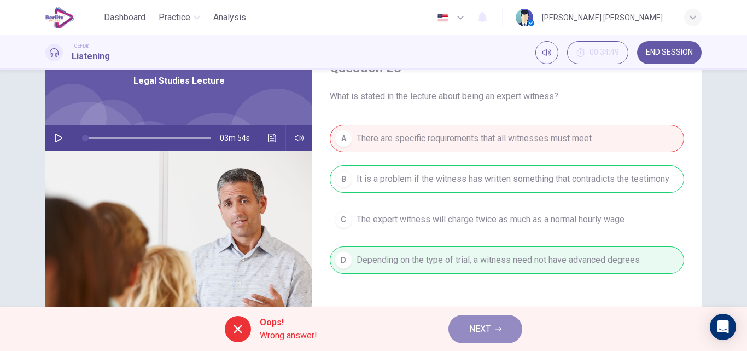
click at [491, 329] on span "NEXT" at bounding box center [479, 328] width 21 height 15
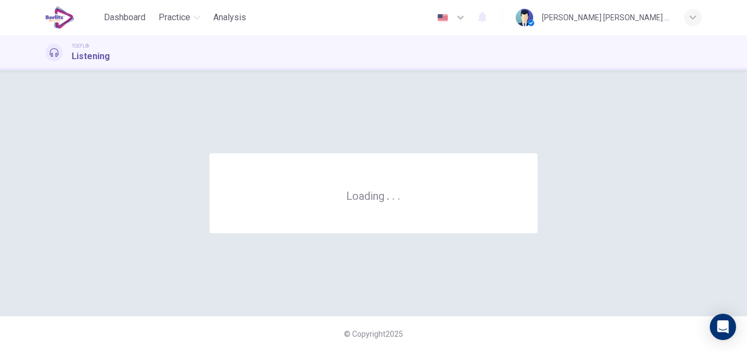
scroll to position [0, 0]
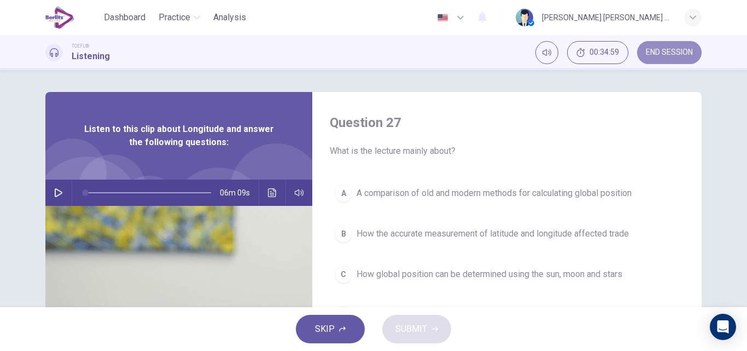
click at [655, 57] on button "END SESSION" at bounding box center [669, 52] width 65 height 23
